Goal: Information Seeking & Learning: Learn about a topic

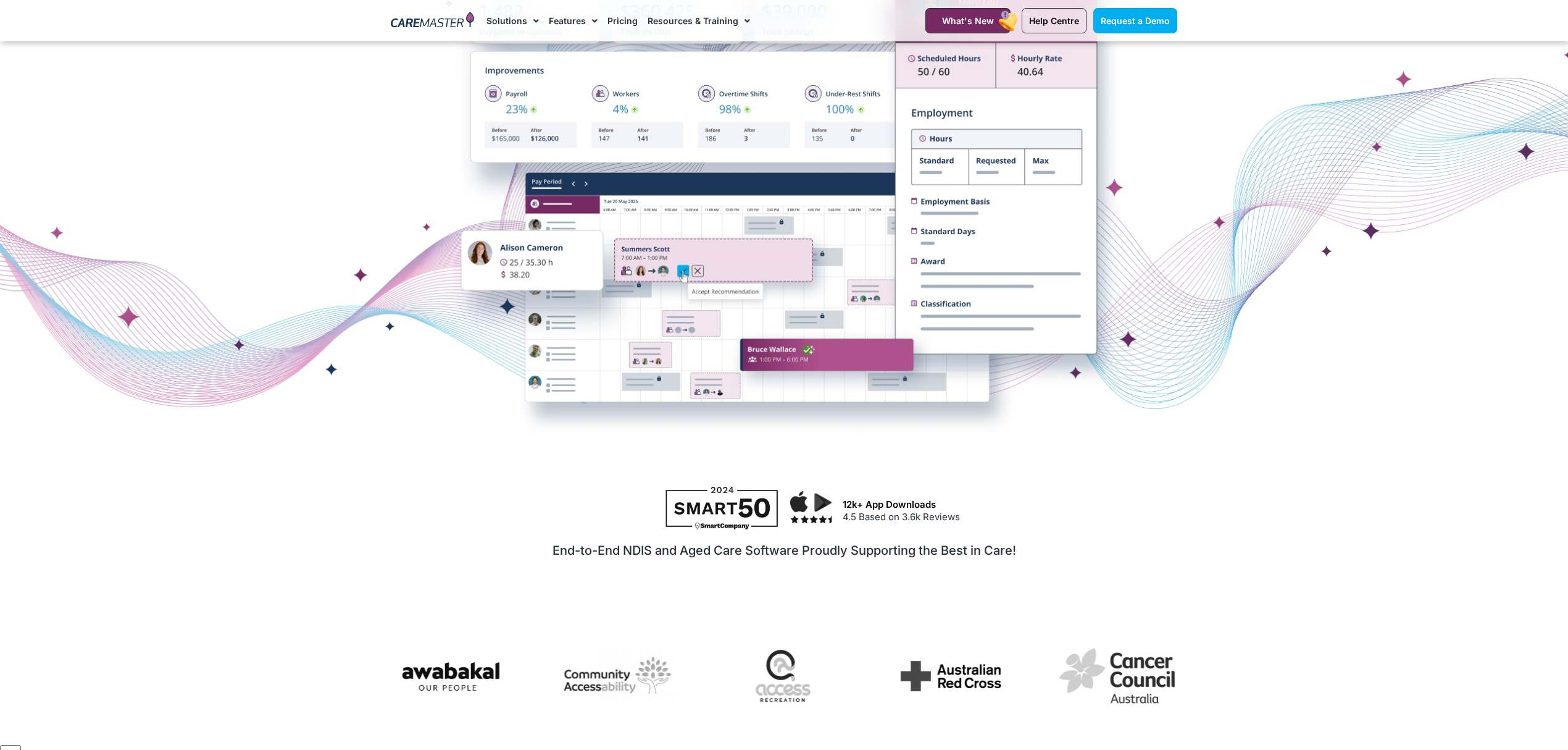
scroll to position [329, 0]
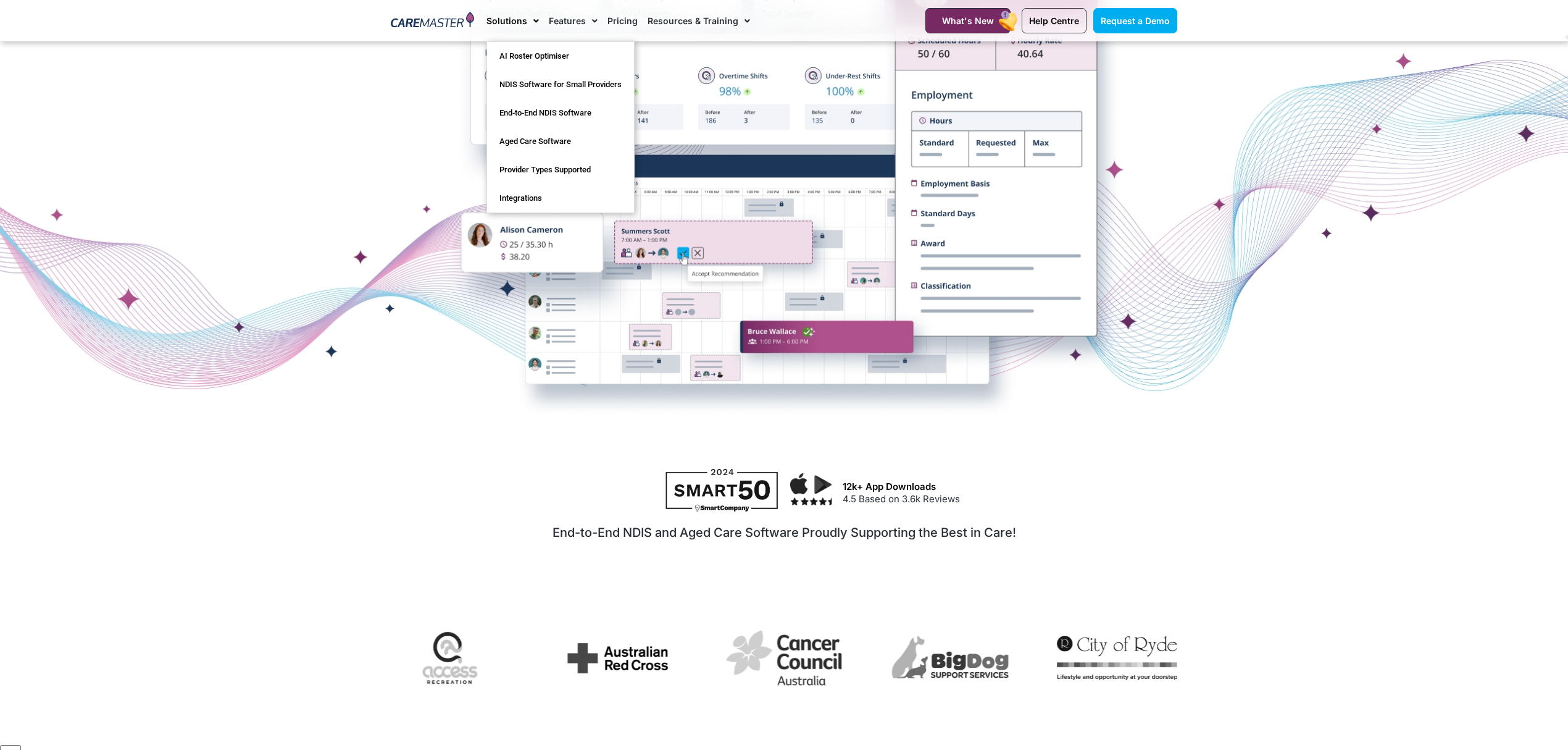
click at [503, 18] on link "Solutions" at bounding box center [513, 21] width 52 height 41
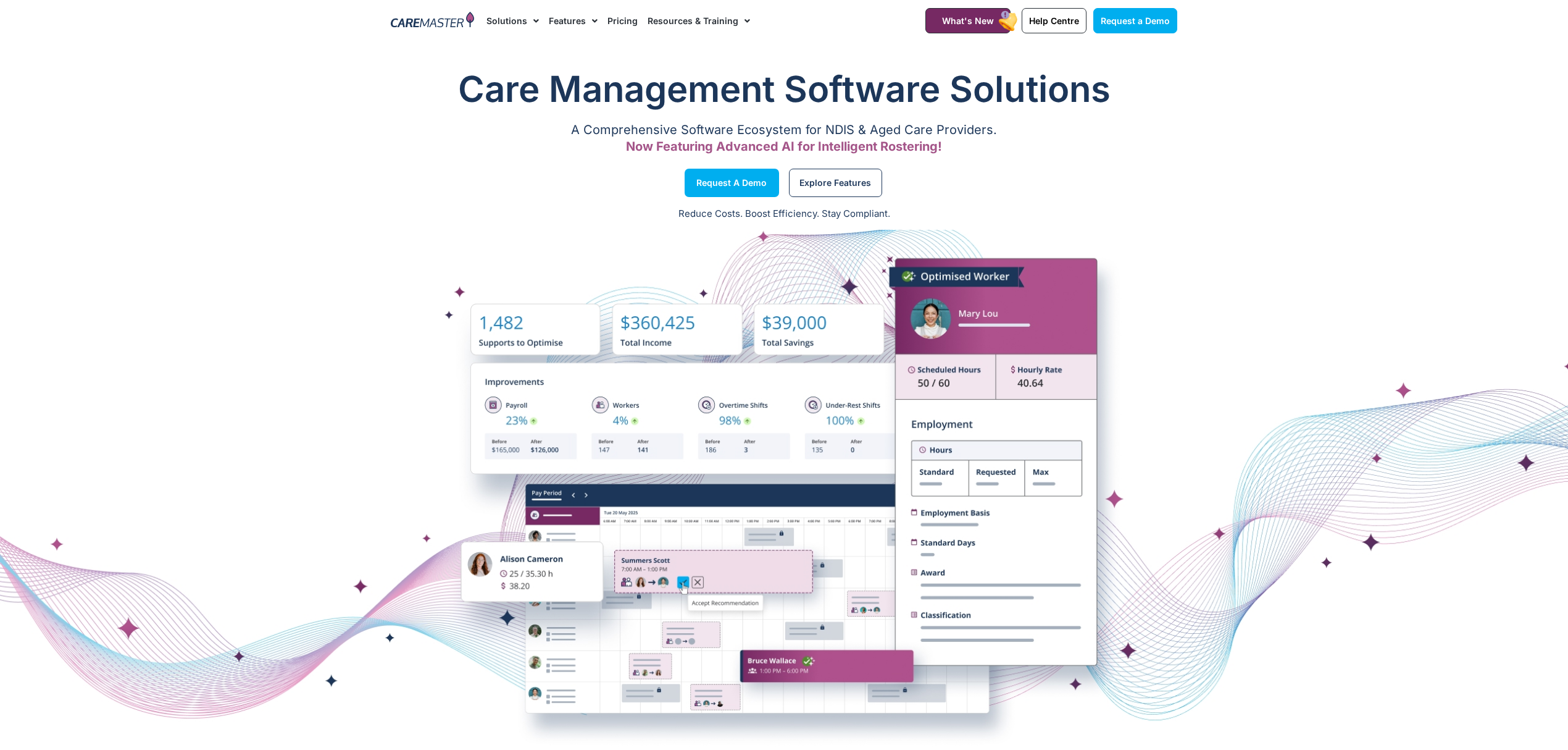
click at [503, 18] on link "Solutions" at bounding box center [513, 21] width 52 height 41
click at [523, 106] on link "End-to-End NDIS Software" at bounding box center [560, 113] width 147 height 29
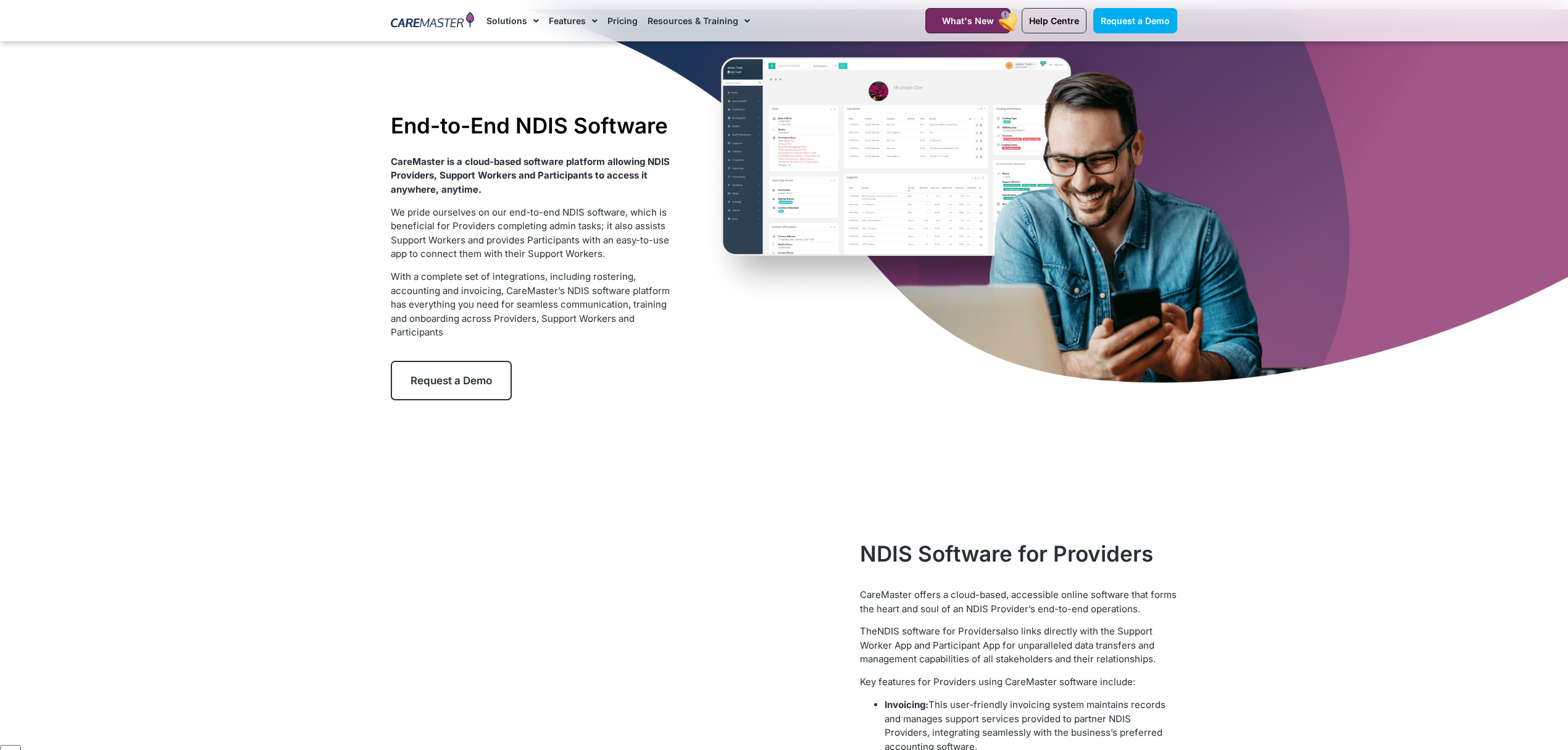
scroll to position [27, 0]
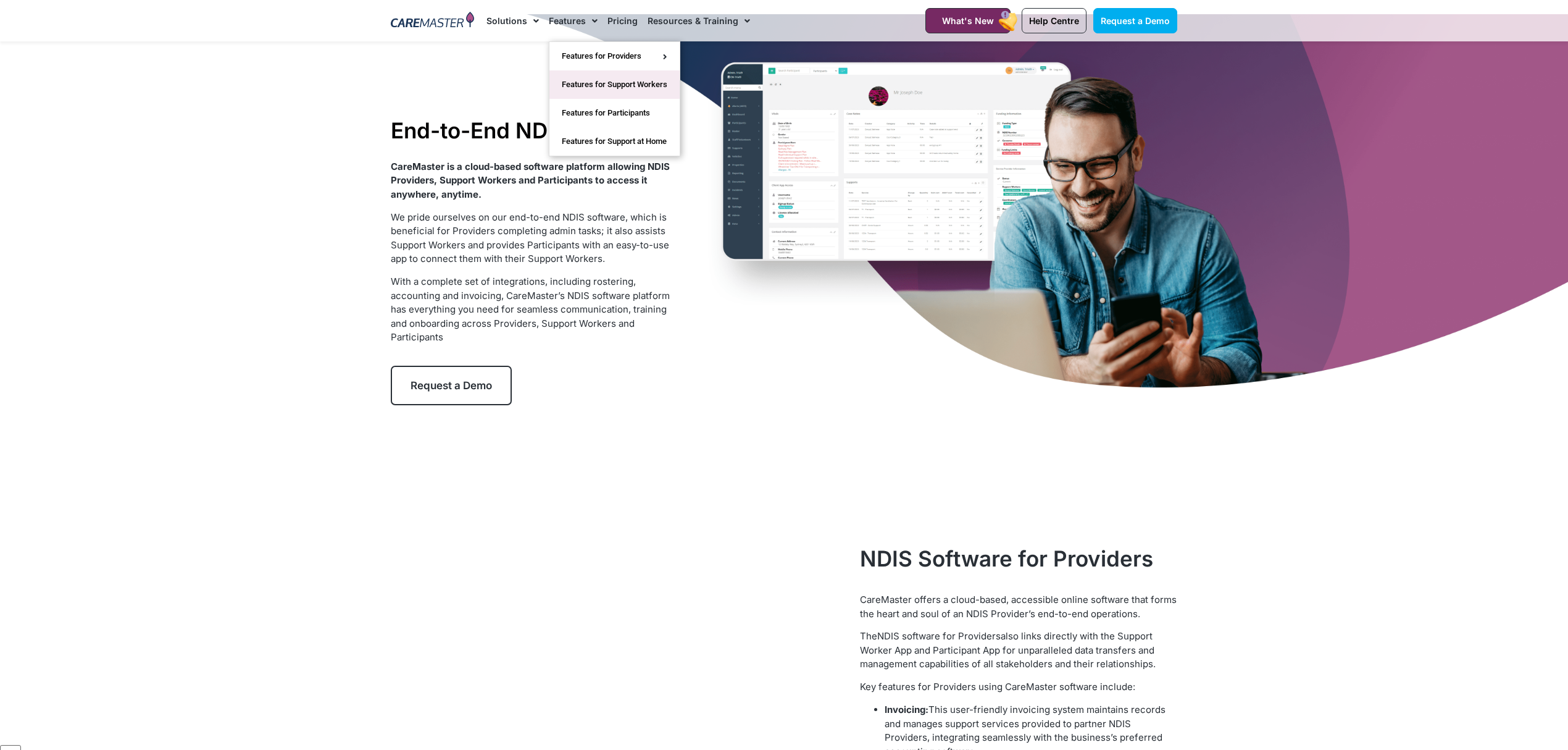
click at [583, 80] on link "Features for Support Workers" at bounding box center [614, 85] width 131 height 29
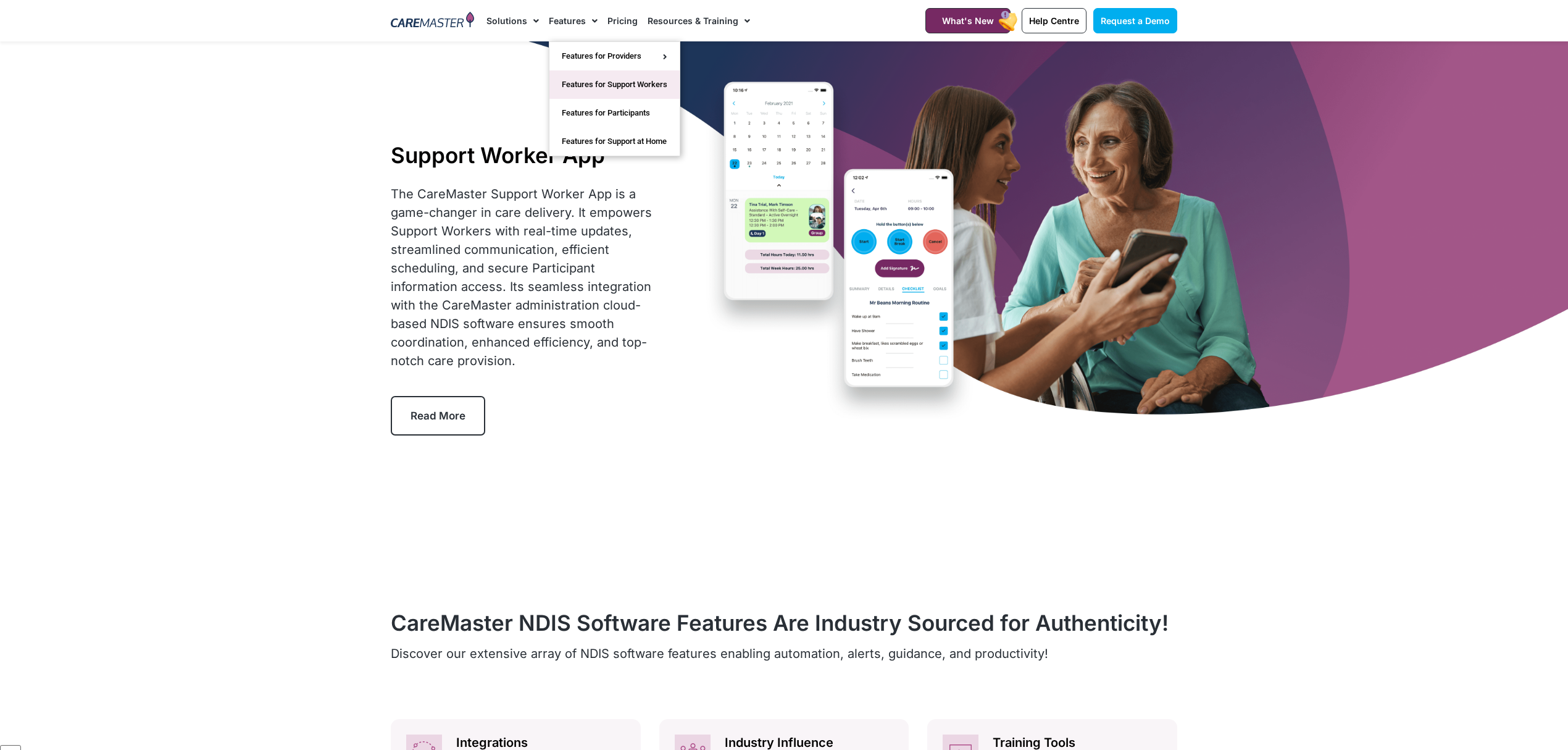
click at [589, 78] on link "Features for Support Workers" at bounding box center [614, 85] width 131 height 29
drag, startPoint x: 452, startPoint y: 411, endPoint x: 526, endPoint y: 434, distance: 77.5
click at [453, 409] on span "Read More" at bounding box center [438, 416] width 55 height 13
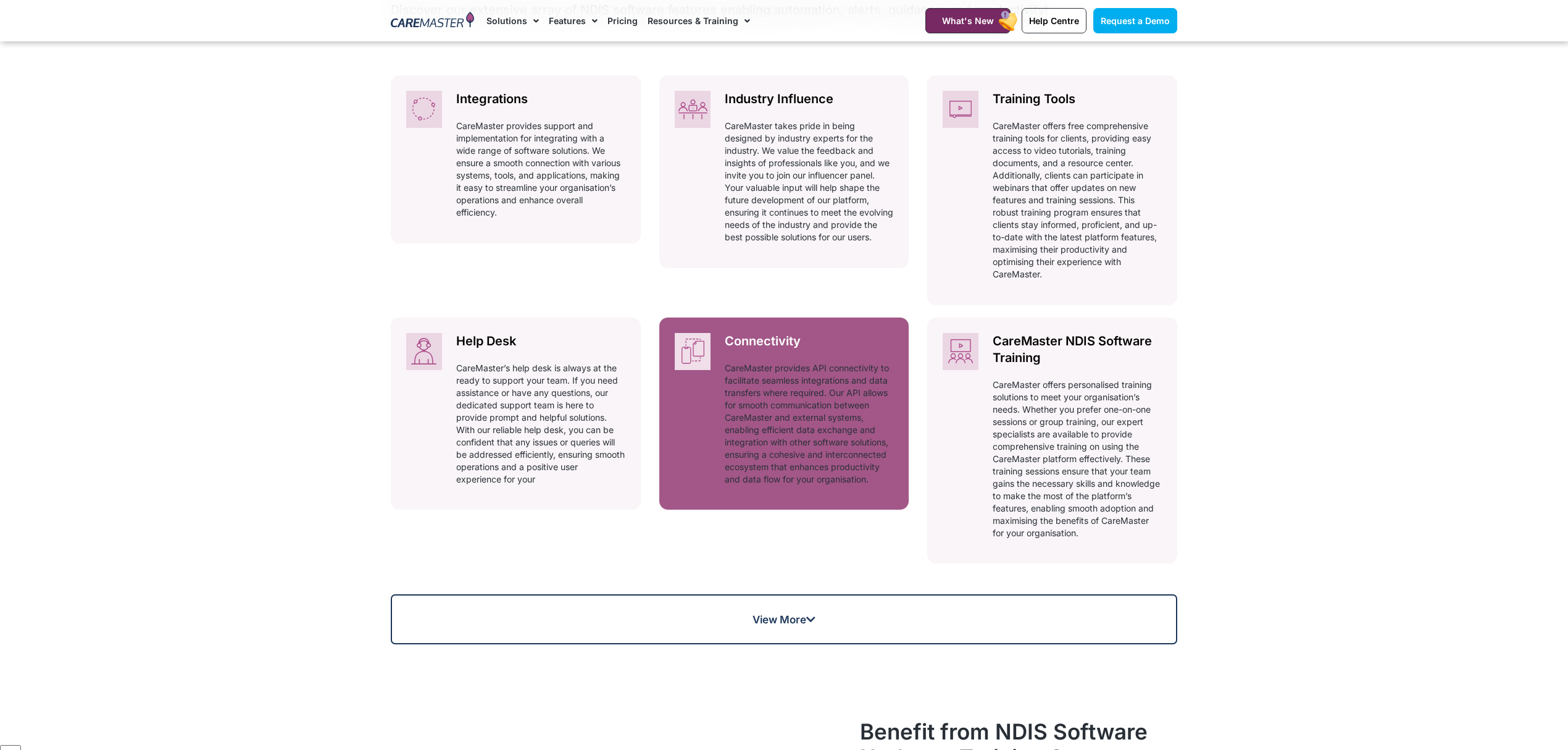
scroll to position [645, 0]
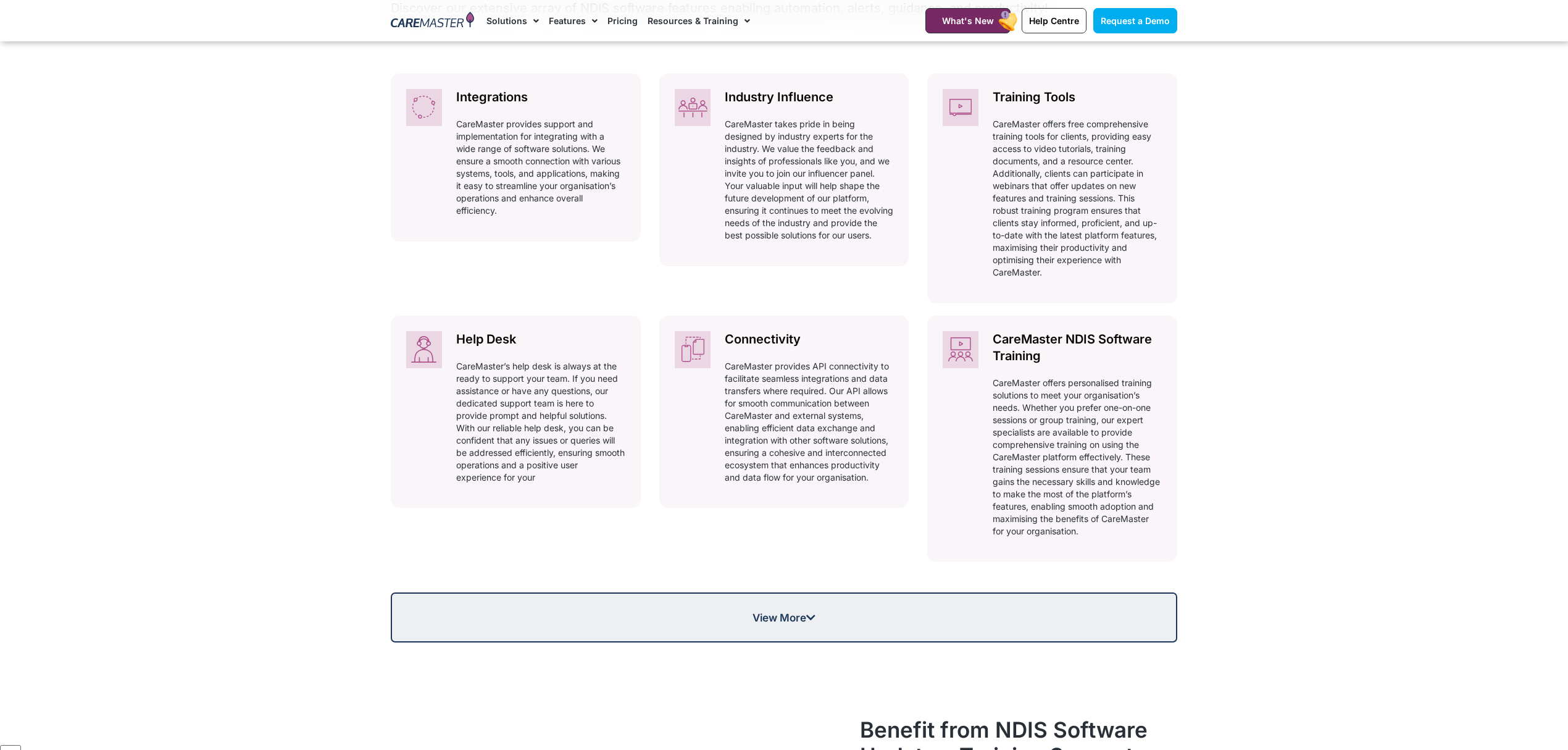
click at [794, 615] on span "View More" at bounding box center [784, 617] width 63 height 10
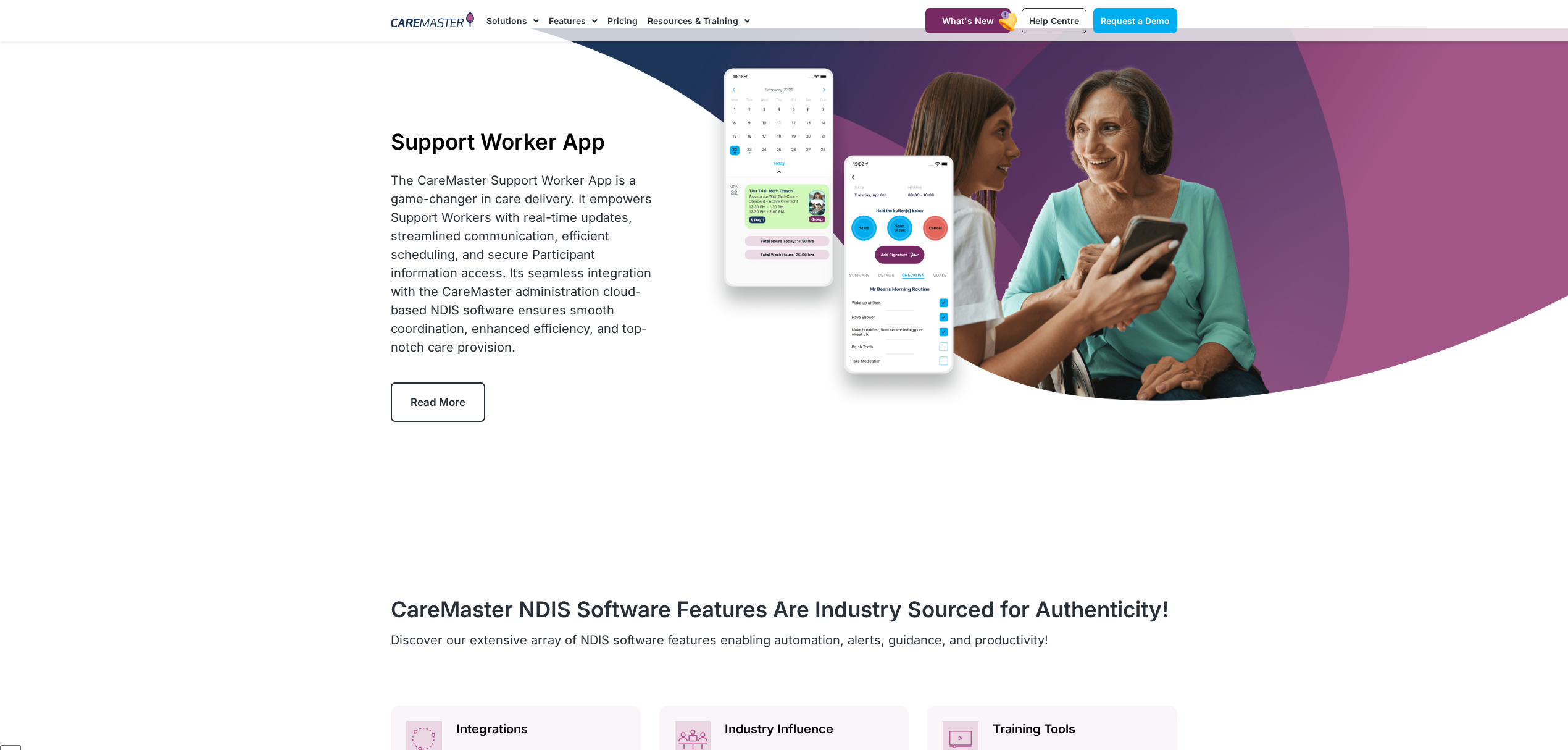
scroll to position [0, 0]
